Goal: Task Accomplishment & Management: Use online tool/utility

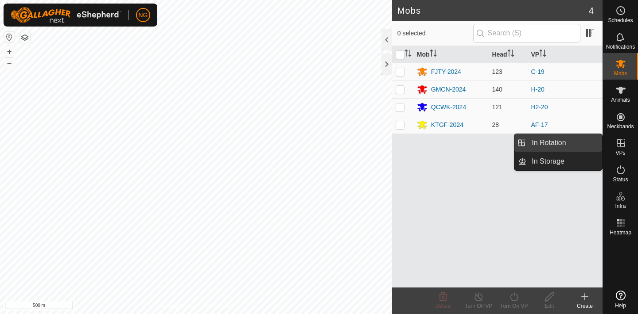
click at [589, 141] on link "In Rotation" at bounding box center [564, 143] width 76 height 18
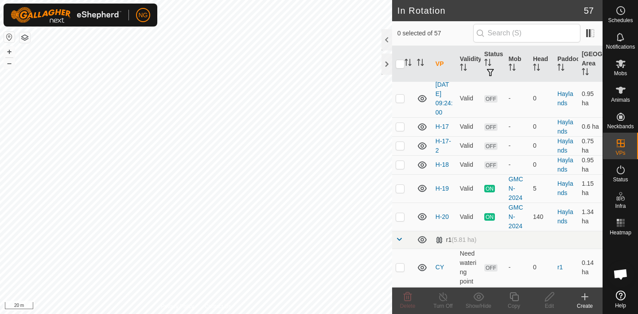
scroll to position [1085, 0]
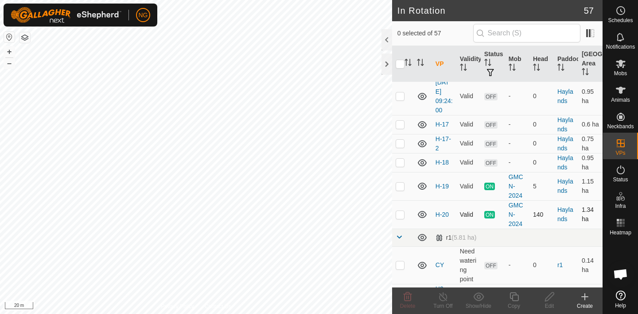
click at [399, 217] on p-checkbox at bounding box center [399, 214] width 9 height 7
checkbox input "true"
click at [516, 299] on icon at bounding box center [513, 297] width 11 height 11
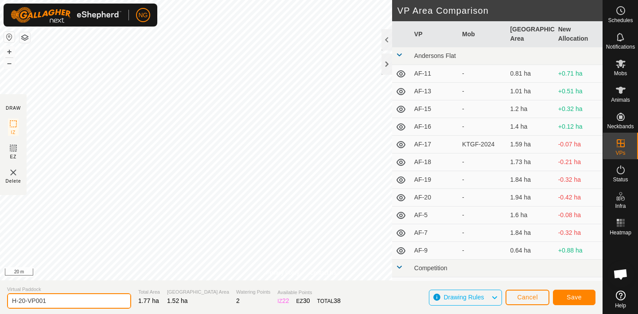
click at [54, 302] on input "H-20-VP001" at bounding box center [69, 302] width 124 height 16
type input "H-20-2"
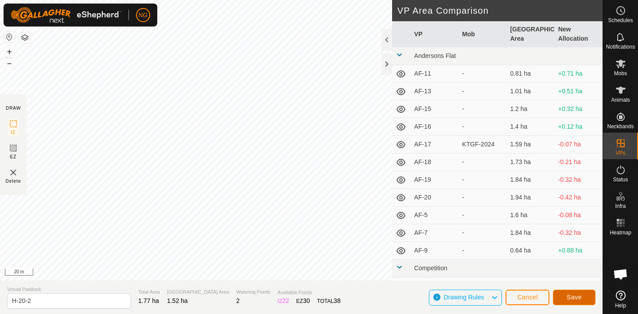
click at [567, 298] on span "Save" at bounding box center [573, 297] width 15 height 7
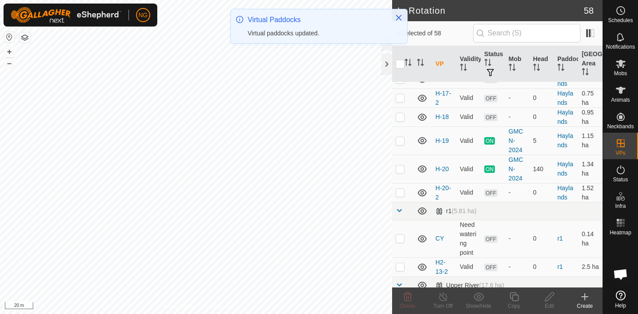
scroll to position [1130, 0]
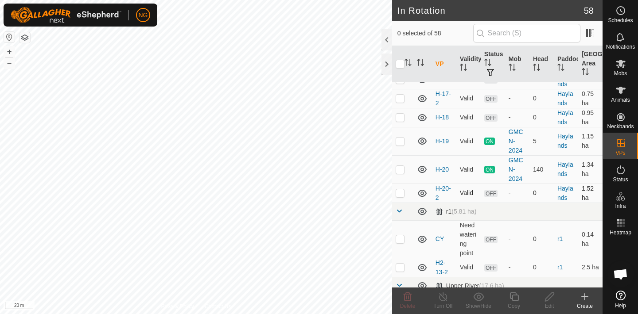
click at [399, 194] on p-checkbox at bounding box center [399, 193] width 9 height 7
checkbox input "true"
click at [515, 298] on icon at bounding box center [513, 297] width 11 height 11
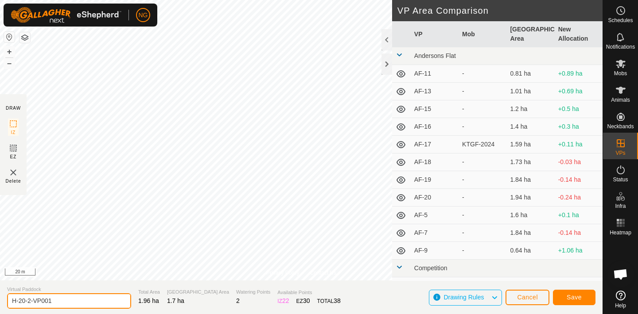
click at [63, 303] on input "H-20-2-VP001" at bounding box center [69, 302] width 124 height 16
type input "H-21"
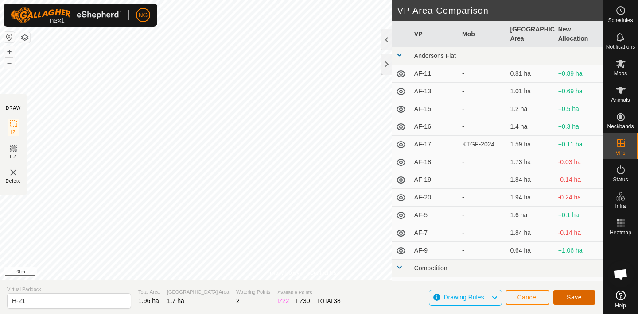
click at [565, 298] on button "Save" at bounding box center [574, 298] width 43 height 16
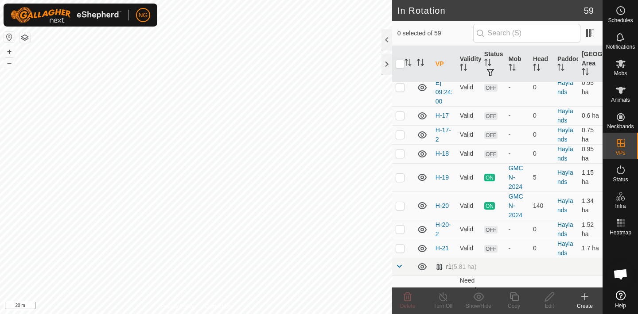
scroll to position [1105, 0]
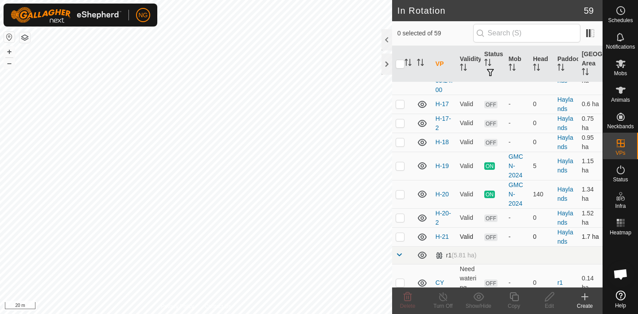
click at [401, 235] on p-checkbox at bounding box center [399, 236] width 9 height 7
checkbox input "true"
click at [515, 297] on div "NG Schedules Notifications Mobs Animals Neckbands VPs Status Infra Heatmap Help…" at bounding box center [319, 157] width 638 height 314
click at [513, 298] on icon at bounding box center [513, 297] width 11 height 11
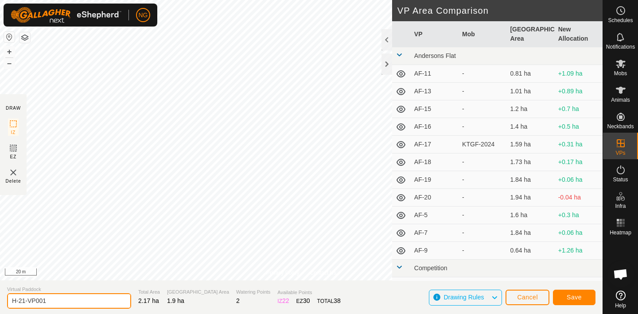
click at [54, 302] on input "H-21-VP001" at bounding box center [69, 302] width 124 height 16
type input "H-22"
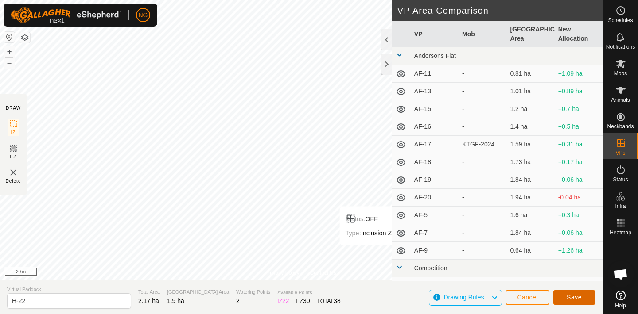
click at [564, 294] on button "Save" at bounding box center [574, 298] width 43 height 16
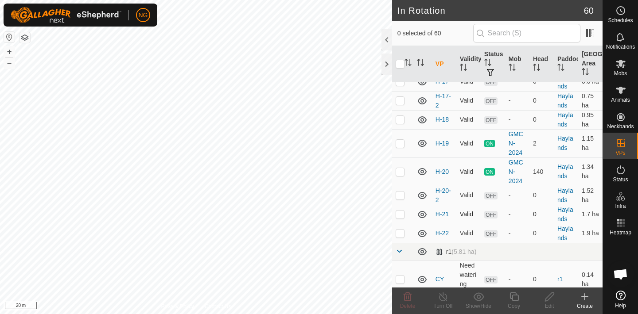
scroll to position [1128, 0]
click at [399, 232] on p-checkbox at bounding box center [399, 232] width 9 height 7
checkbox input "true"
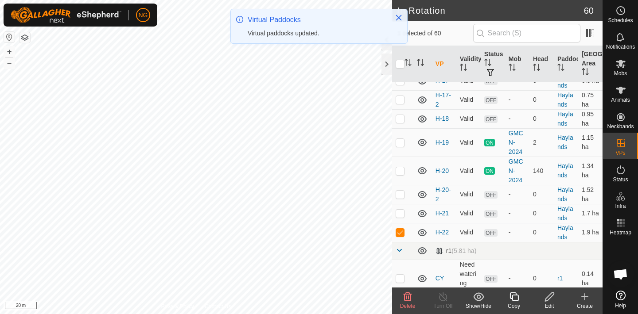
click at [514, 295] on icon at bounding box center [513, 297] width 11 height 11
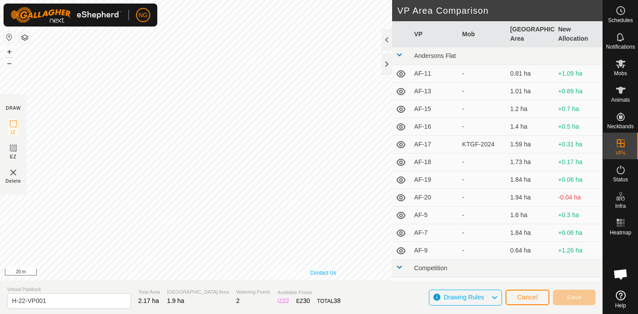
click at [310, 270] on div "Privacy Policy Contact Us Status: OFF Type: Inclusion Zone + – ⇧ i 20 m" at bounding box center [301, 140] width 602 height 281
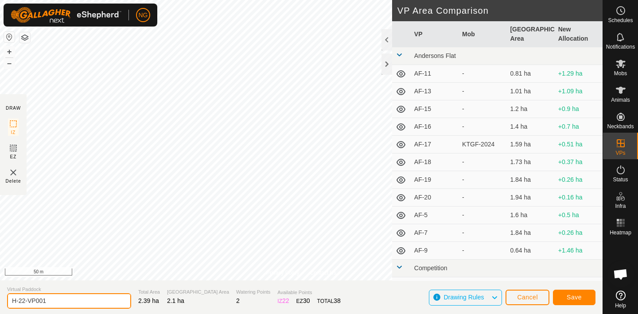
click at [48, 301] on input "H-22-VP001" at bounding box center [69, 302] width 124 height 16
type input "H-23"
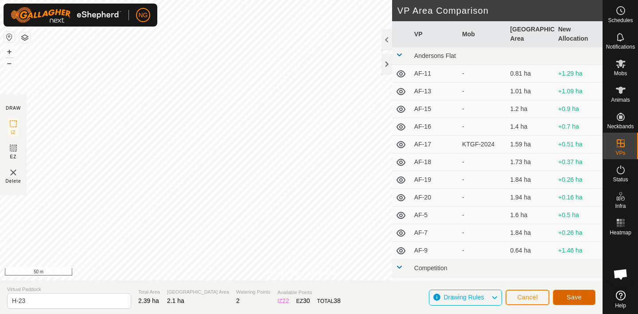
click at [564, 293] on button "Save" at bounding box center [574, 298] width 43 height 16
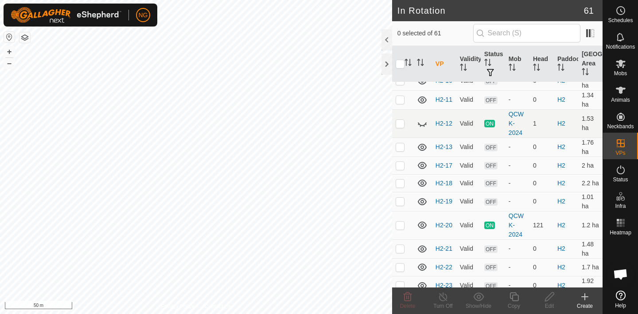
scroll to position [731, 0]
